Goal: Information Seeking & Learning: Find specific page/section

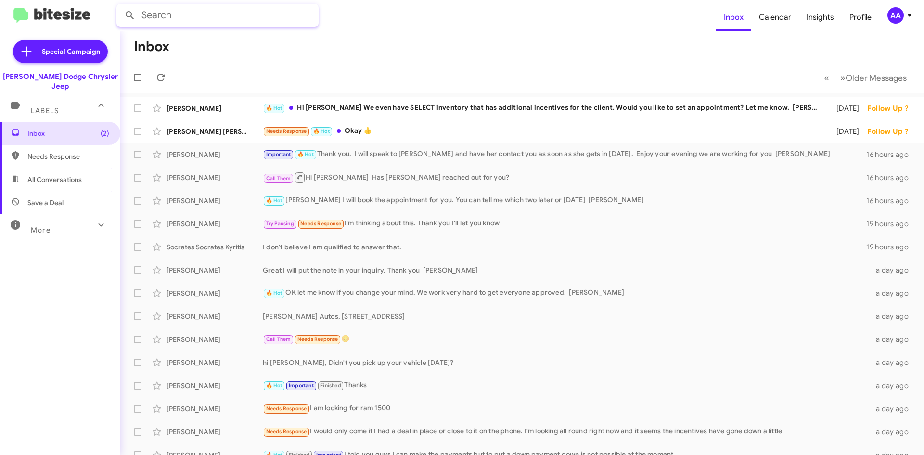
click at [213, 13] on input "text" at bounding box center [217, 15] width 202 height 23
type input "gro"
click at [120, 6] on button at bounding box center [129, 15] width 19 height 19
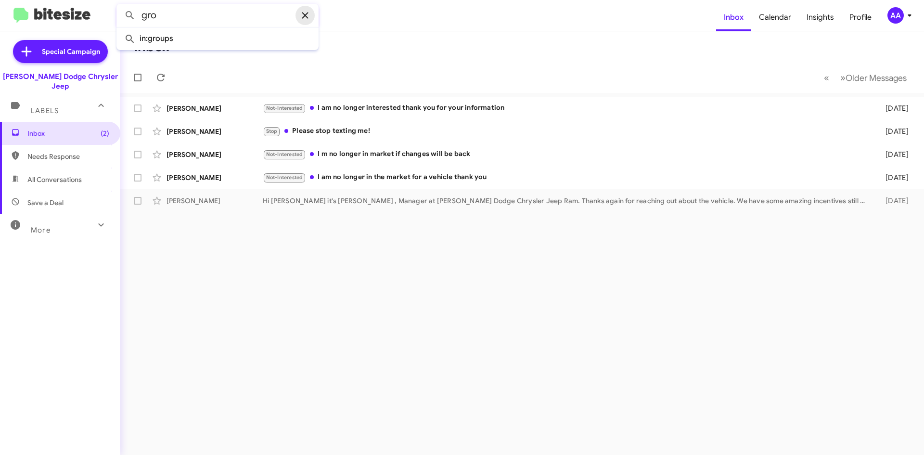
click at [304, 12] on icon at bounding box center [305, 16] width 12 height 12
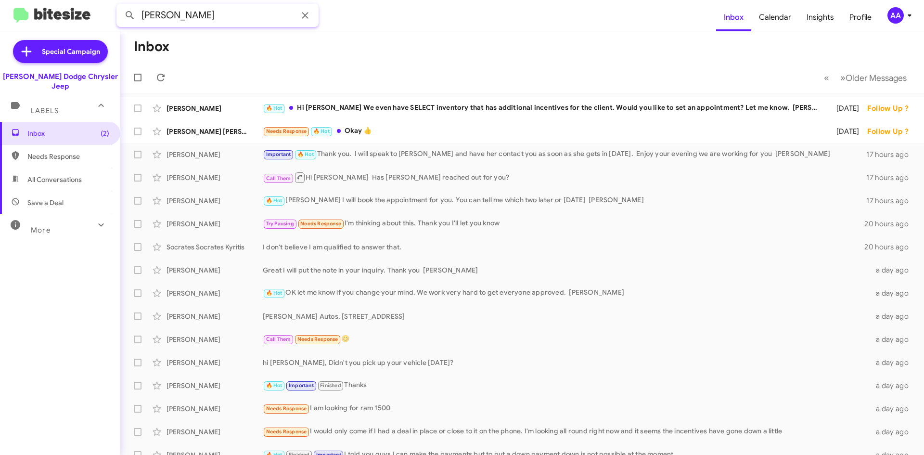
click at [120, 6] on button at bounding box center [129, 15] width 19 height 19
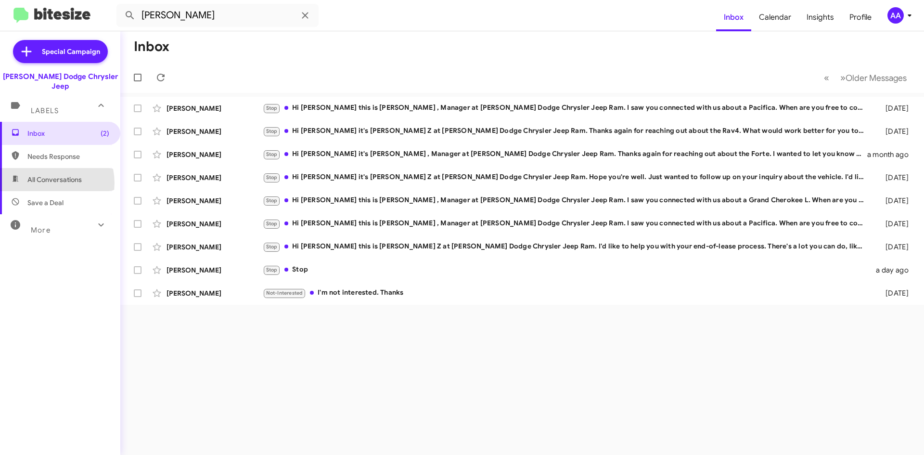
click at [46, 175] on span "All Conversations" at bounding box center [54, 180] width 54 height 10
type input "in:all-conversations"
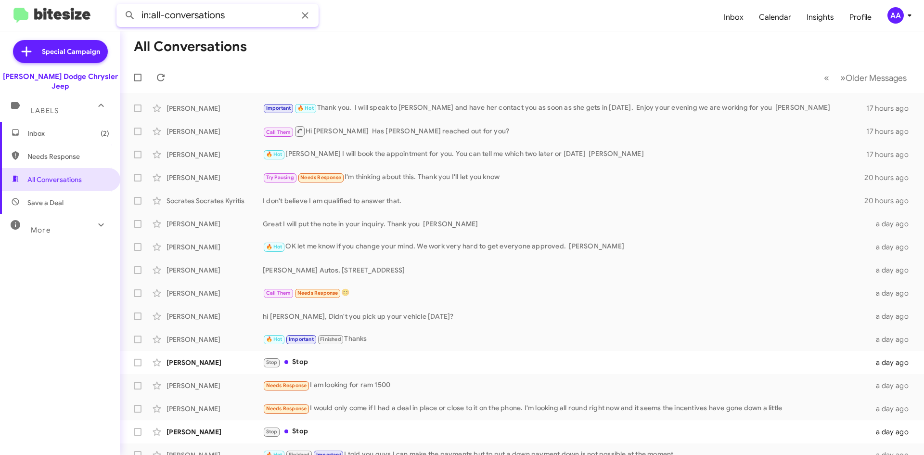
click at [246, 13] on input "in:all-conversations" at bounding box center [217, 15] width 202 height 23
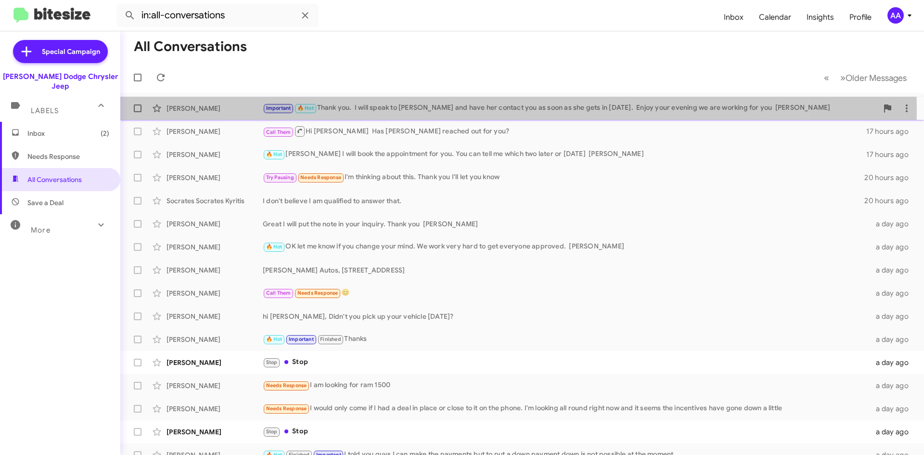
click at [374, 110] on div "Important 🔥 Hot Thank you. I will speak to [PERSON_NAME] and have her contact y…" at bounding box center [570, 107] width 615 height 11
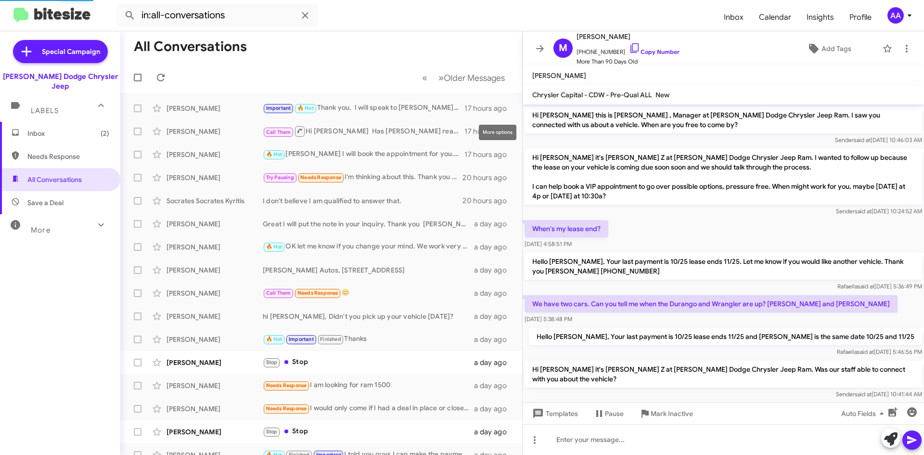
scroll to position [520, 0]
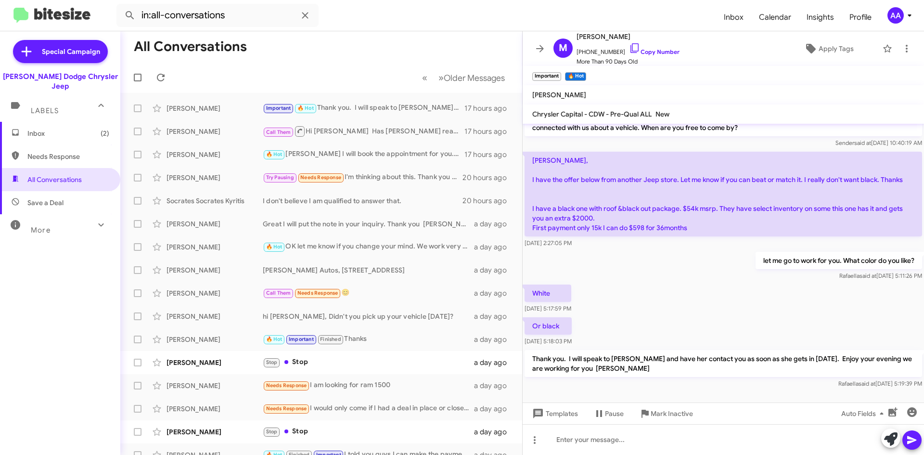
click at [669, 266] on div "let me go to work for you. What color do you like? [PERSON_NAME] said at [DATE]…" at bounding box center [722, 266] width 401 height 33
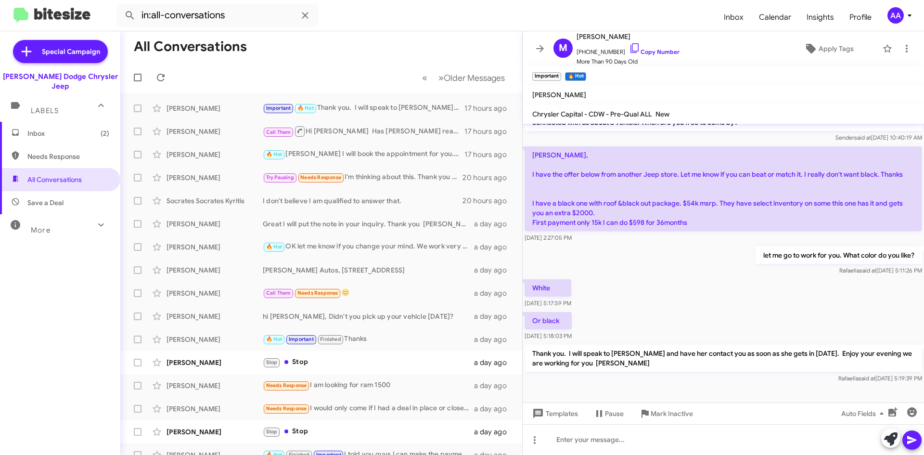
scroll to position [540, 0]
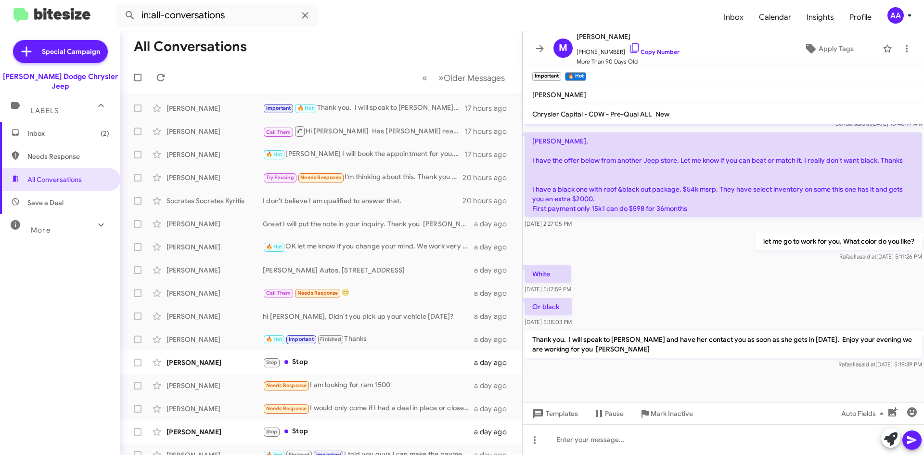
click at [627, 240] on div "let me go to work for you. What color do you like? [PERSON_NAME] said at [DATE]…" at bounding box center [722, 246] width 401 height 33
click at [666, 263] on div "White [DATE] 5:17:59 PM" at bounding box center [722, 279] width 401 height 33
click at [645, 240] on div "let me go to work for you. What color do you like? [PERSON_NAME] said at [DATE]…" at bounding box center [722, 246] width 401 height 33
click at [537, 45] on icon at bounding box center [540, 49] width 12 height 12
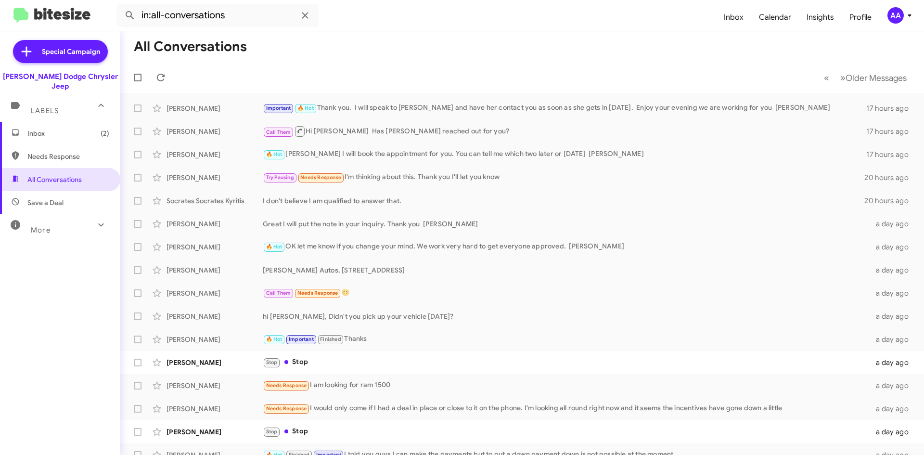
click at [512, 60] on mat-toolbar-row "All Conversations" at bounding box center [521, 46] width 803 height 31
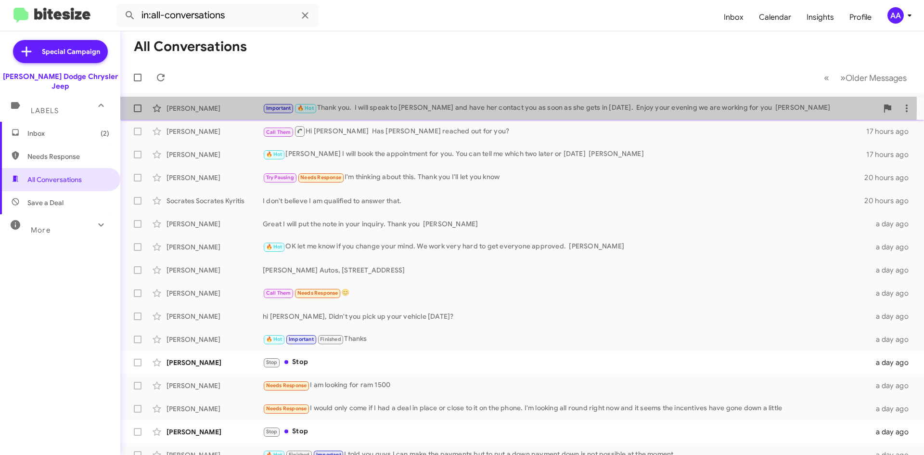
click at [409, 107] on div "Important 🔥 Hot Thank you. I will speak to [PERSON_NAME] and have her contact y…" at bounding box center [570, 107] width 615 height 11
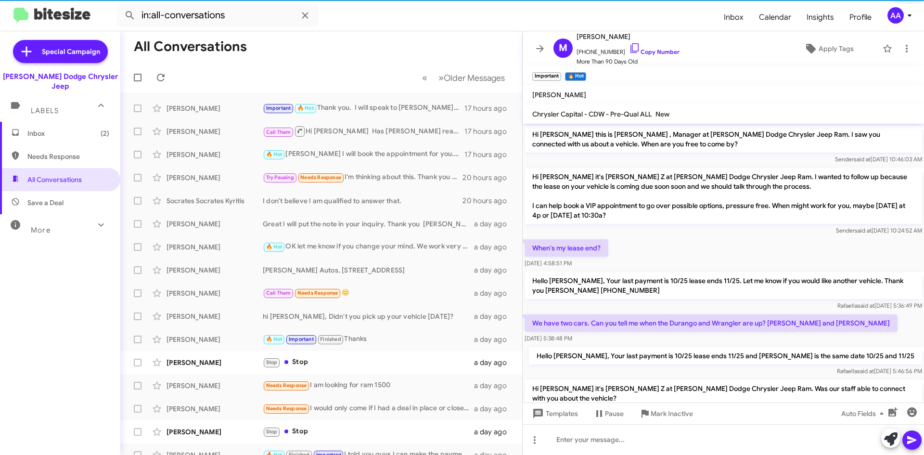
scroll to position [540, 0]
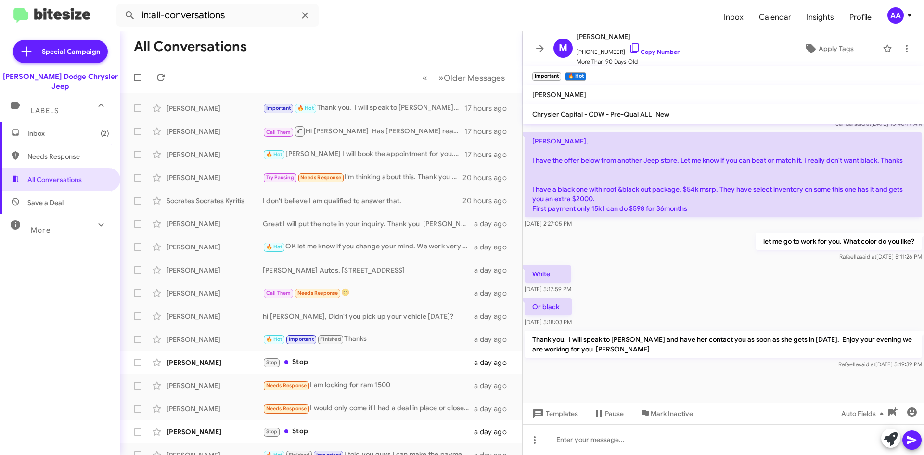
click at [674, 242] on div "let me go to work for you. What color do you like? [PERSON_NAME] said at [DATE]…" at bounding box center [722, 246] width 401 height 33
click at [536, 43] on icon at bounding box center [540, 49] width 12 height 12
